Goal: Find specific page/section: Find specific page/section

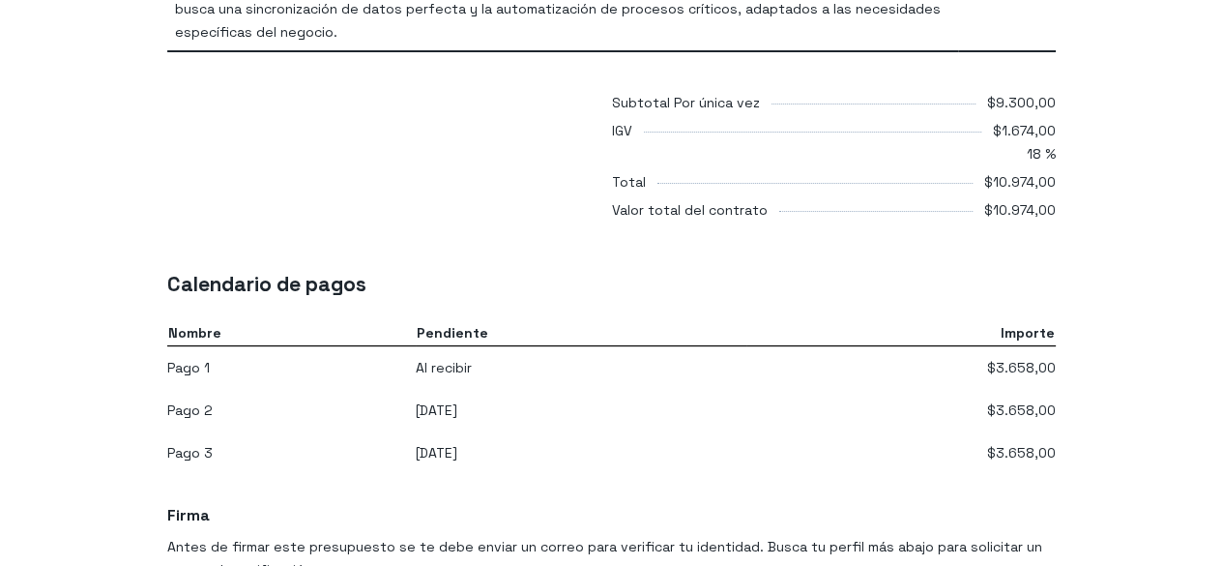
scroll to position [1363, 0]
